Goal: Ask a question

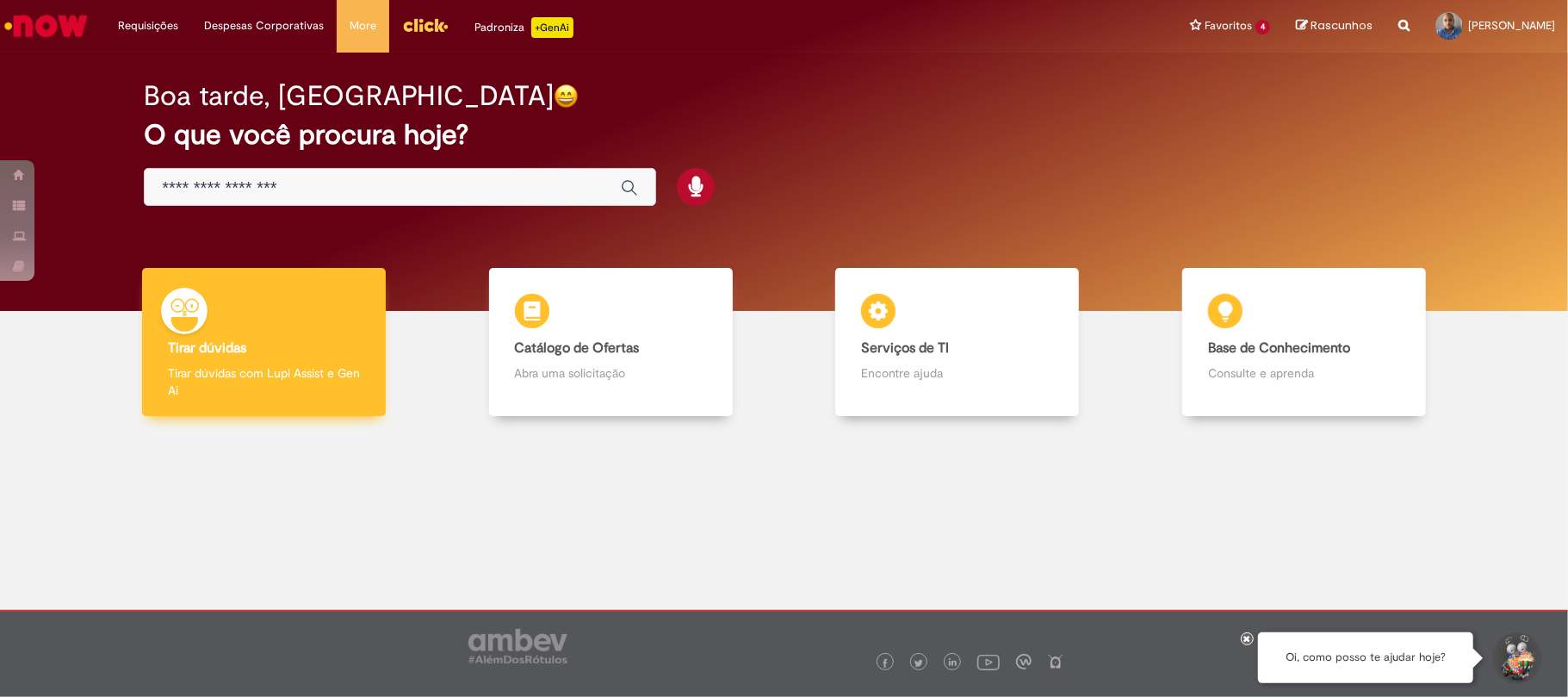
click at [275, 342] on h4 "Tirar dúvidas" at bounding box center [263, 349] width 192 height 16
click at [1134, 122] on h2 "O que você procura hoje?" at bounding box center [784, 135] width 1280 height 30
drag, startPoint x: 1134, startPoint y: 122, endPoint x: 1312, endPoint y: 193, distance: 191.6
click at [1312, 193] on div "Boa tarde, [GEOGRAPHIC_DATA] O que você procura hoje?" at bounding box center [784, 144] width 1341 height 146
